Goal: Check status: Check status

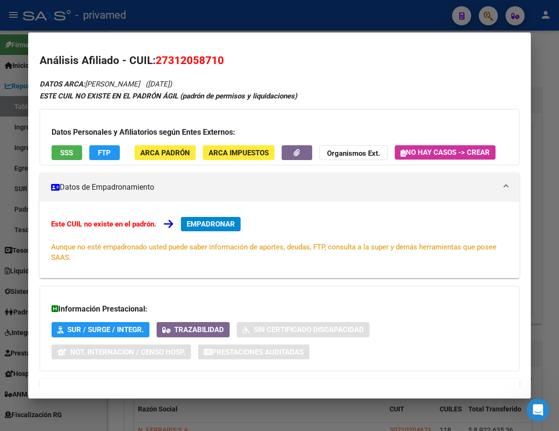
click at [255, 18] on div at bounding box center [279, 215] width 559 height 431
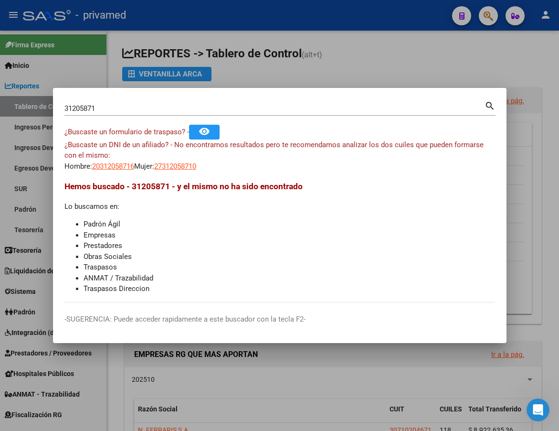
click at [129, 112] on input "31205871" at bounding box center [274, 108] width 420 height 9
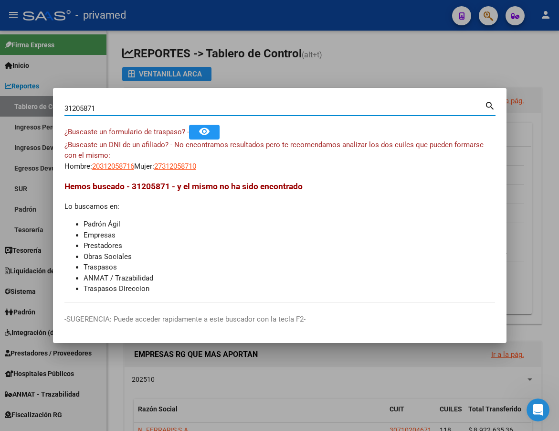
paste input "20459019066"
type input "20459019066"
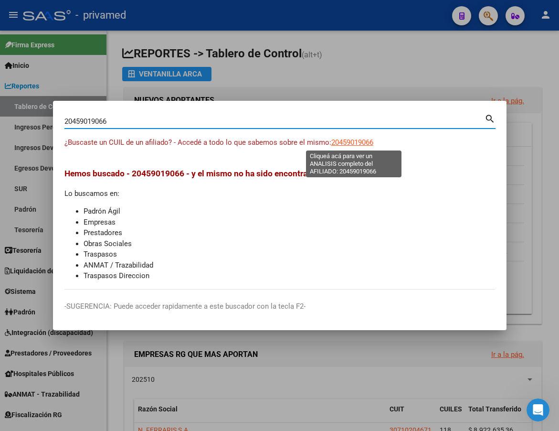
click at [351, 143] on span "20459019066" at bounding box center [352, 142] width 42 height 9
type textarea "20459019066"
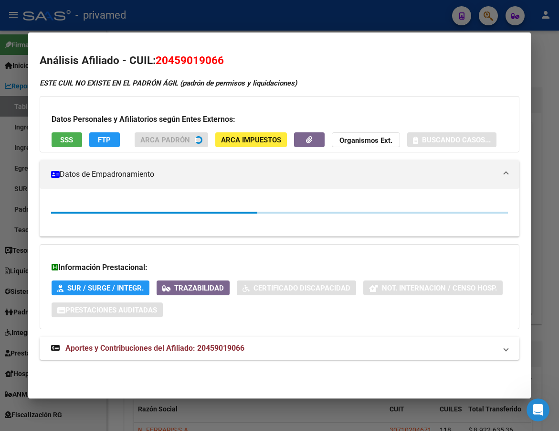
click at [59, 142] on button "SSS" at bounding box center [67, 139] width 31 height 15
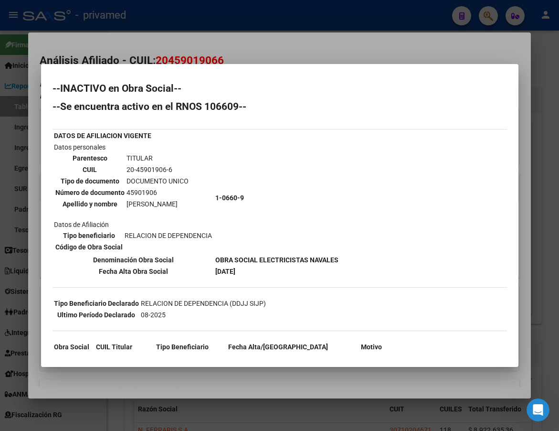
click at [263, 52] on div at bounding box center [279, 215] width 559 height 431
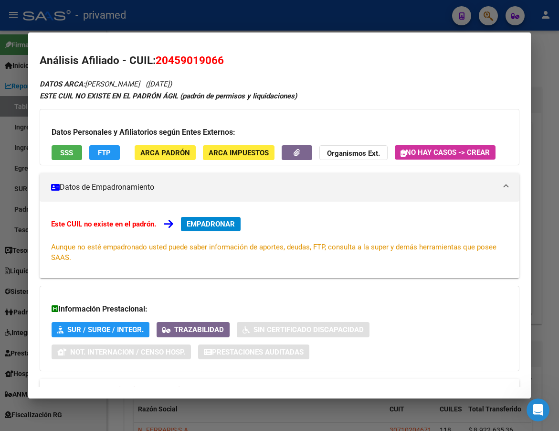
click at [263, 21] on div at bounding box center [279, 215] width 559 height 431
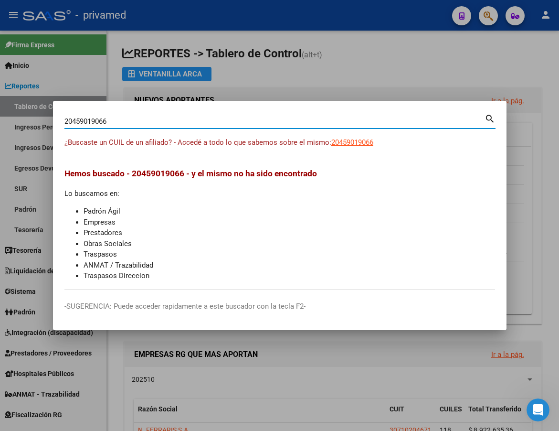
click at [140, 122] on input "20459019066" at bounding box center [274, 121] width 420 height 9
paste input "389327930"
type input "20389327930"
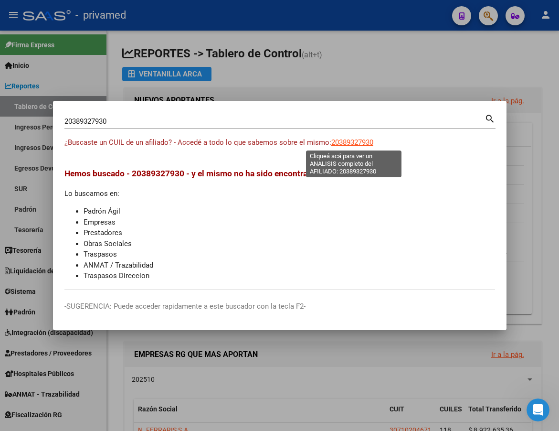
click at [350, 144] on span "20389327930" at bounding box center [352, 142] width 42 height 9
type textarea "20389327930"
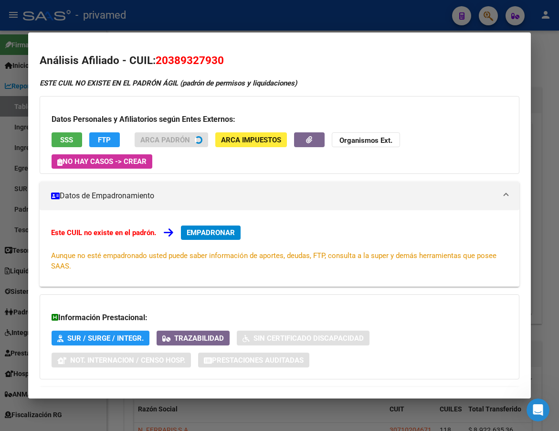
click at [74, 136] on button "SSS" at bounding box center [67, 139] width 31 height 15
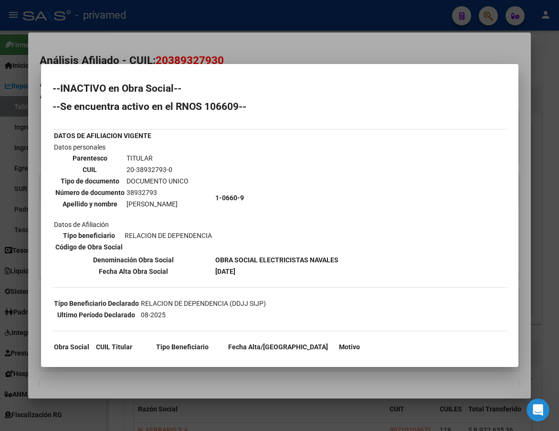
click at [218, 42] on div at bounding box center [279, 215] width 559 height 431
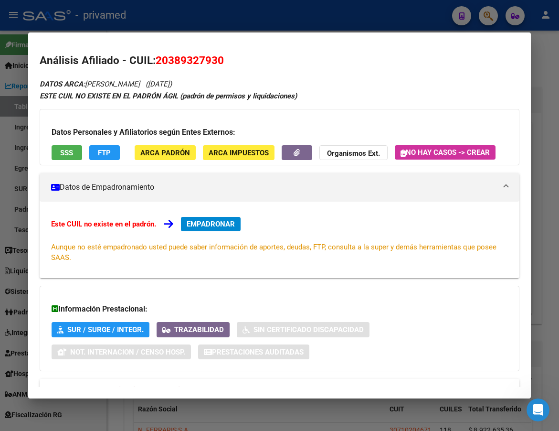
click at [246, 21] on div at bounding box center [279, 215] width 559 height 431
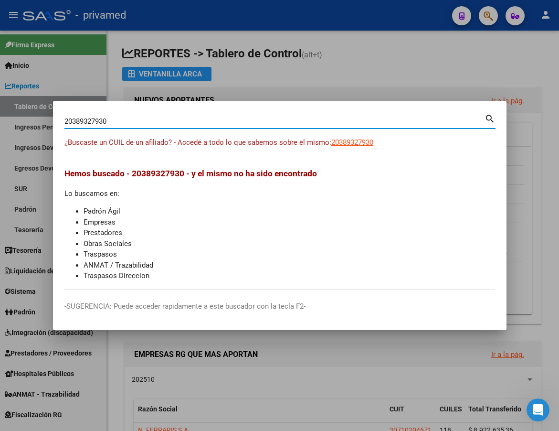
click at [135, 120] on input "20389327930" at bounding box center [274, 121] width 420 height 9
paste input "35542733"
type input "35542733"
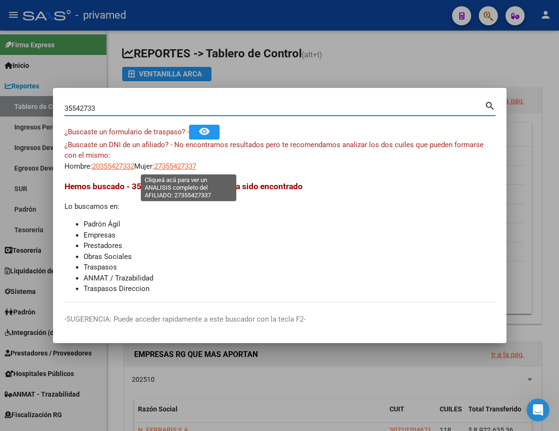
click at [176, 168] on span "27355427337" at bounding box center [175, 166] width 42 height 9
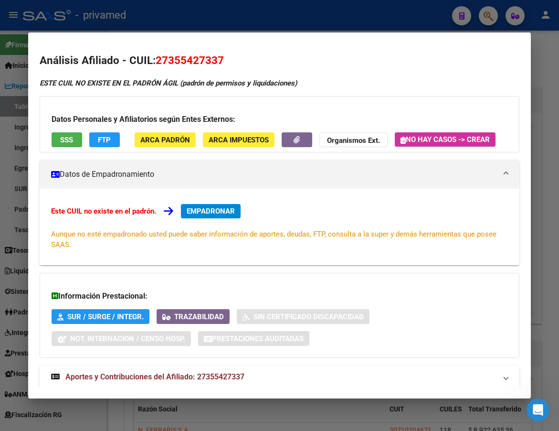
click at [174, 25] on div at bounding box center [279, 215] width 559 height 431
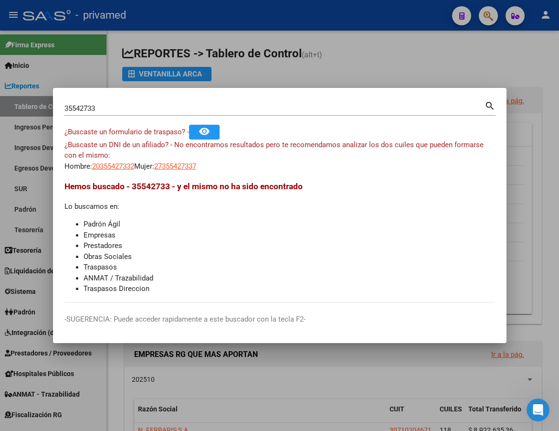
click at [149, 106] on input "35542733" at bounding box center [274, 108] width 420 height 9
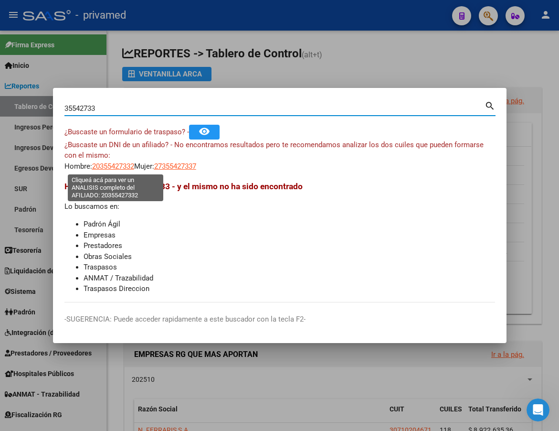
click at [112, 169] on span "20355427332" at bounding box center [113, 166] width 42 height 9
type textarea "20355427332"
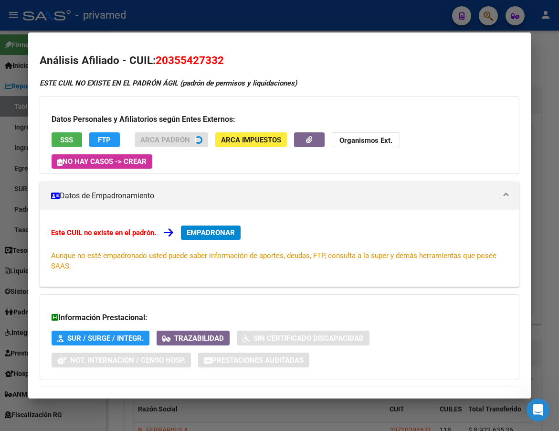
click at [58, 137] on div "Datos Personales y Afiliatorios según Entes Externos: SSS FTP ARCA Padrón ARCA …" at bounding box center [280, 135] width 480 height 78
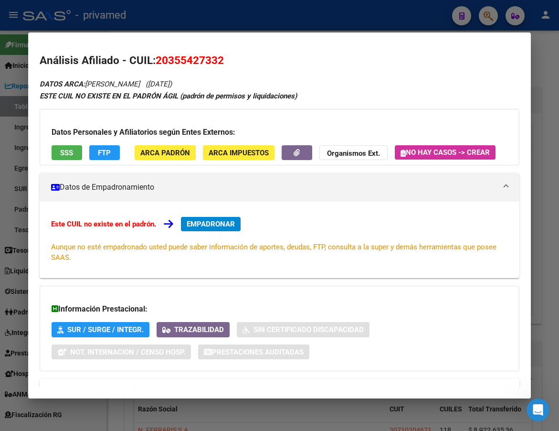
click at [64, 149] on span "SSS" at bounding box center [66, 152] width 13 height 9
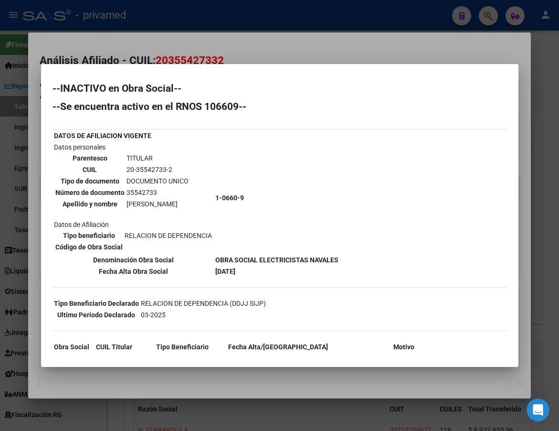
click at [180, 35] on div at bounding box center [279, 215] width 559 height 431
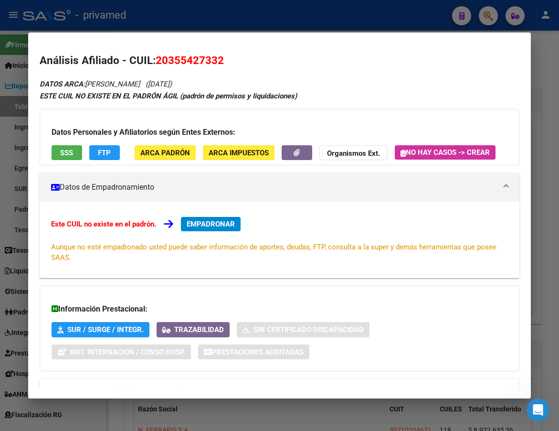
click at [181, 17] on div at bounding box center [279, 215] width 559 height 431
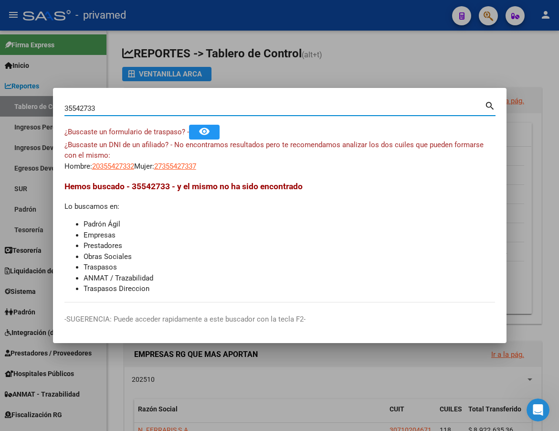
click at [112, 110] on input "35542733" at bounding box center [274, 108] width 420 height 9
paste input "8844249"
type input "38844249"
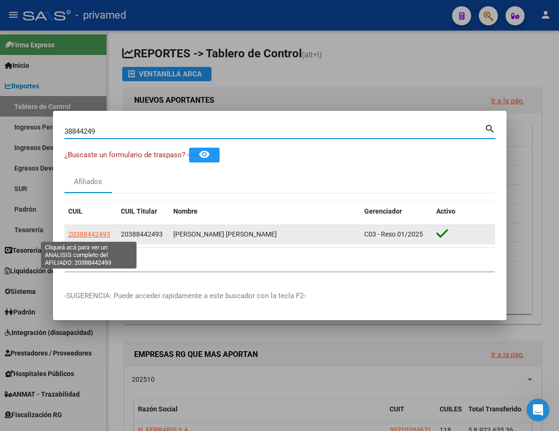
click at [92, 234] on span "20388442493" at bounding box center [89, 234] width 42 height 8
type textarea "20388442493"
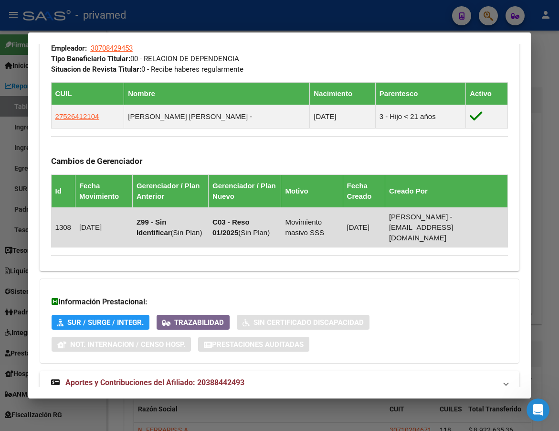
scroll to position [615, 0]
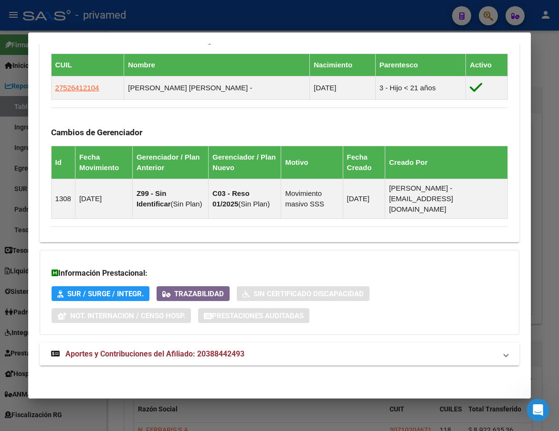
click at [133, 356] on span "Aportes y Contribuciones del Afiliado: 20388442493" at bounding box center [154, 353] width 179 height 9
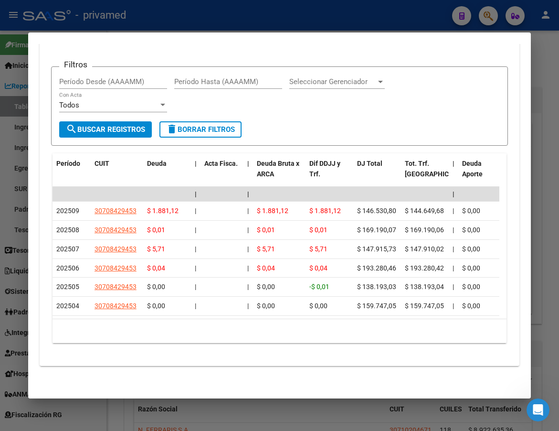
scroll to position [1026, 0]
click at [189, 21] on div at bounding box center [279, 215] width 559 height 431
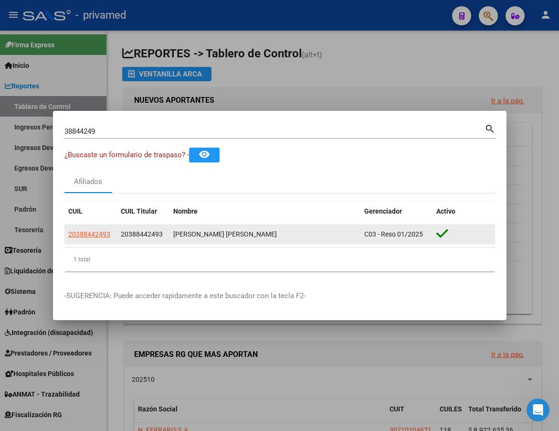
click at [100, 232] on span "20388442493" at bounding box center [89, 234] width 42 height 8
copy span "4"
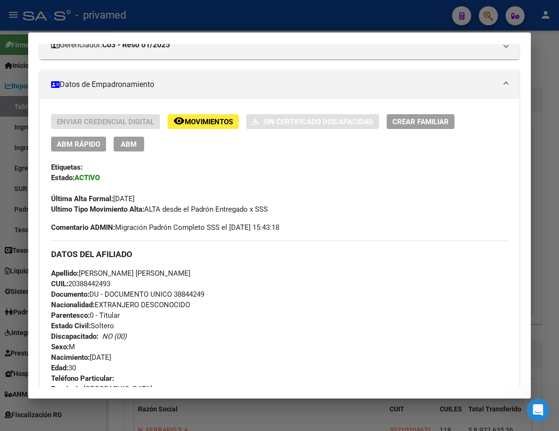
scroll to position [471, 0]
